Goal: Task Accomplishment & Management: Manage account settings

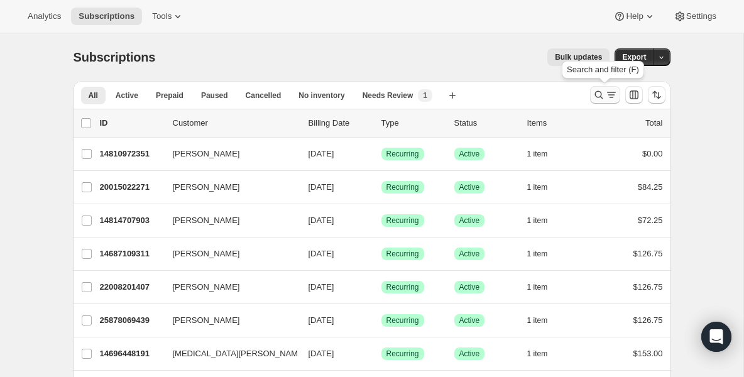
click at [596, 95] on icon "Search and filter results" at bounding box center [598, 95] width 13 height 13
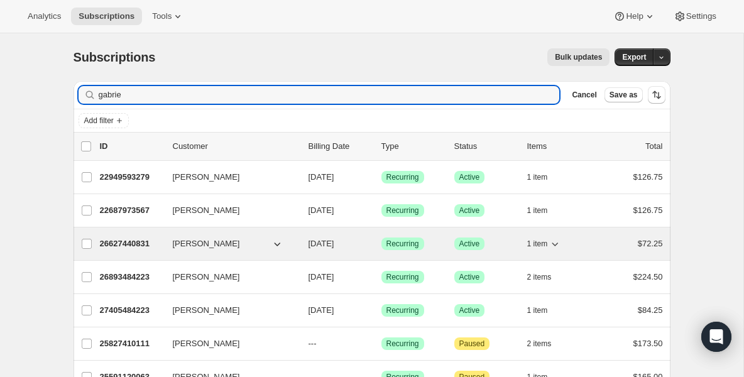
type input "gabrie"
click at [123, 248] on p "26627440831" at bounding box center [131, 243] width 63 height 13
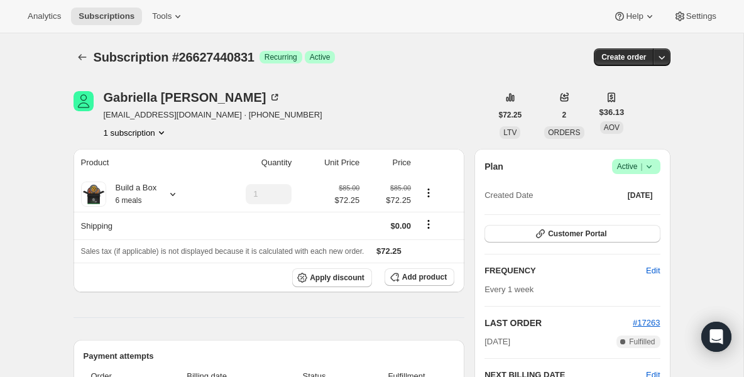
click at [648, 171] on icon at bounding box center [649, 166] width 13 height 13
click at [617, 196] on span "Pause subscription" at bounding box center [632, 191] width 71 height 13
